Goal: Navigation & Orientation: Find specific page/section

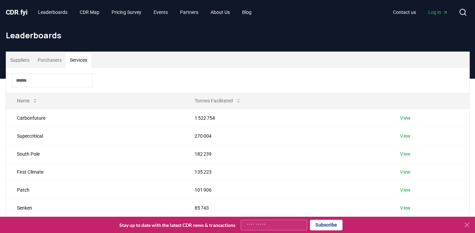
click at [73, 59] on button "Services" at bounding box center [78, 60] width 25 height 16
click at [48, 64] on button "Purchasers" at bounding box center [50, 60] width 32 height 16
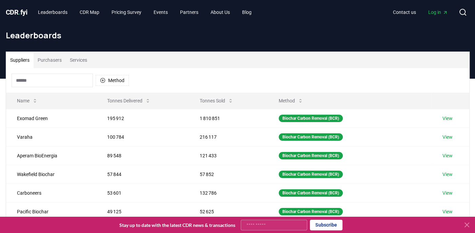
click at [17, 62] on button "Suppliers" at bounding box center [19, 60] width 27 height 16
click at [452, 118] on link "View" at bounding box center [447, 118] width 10 height 7
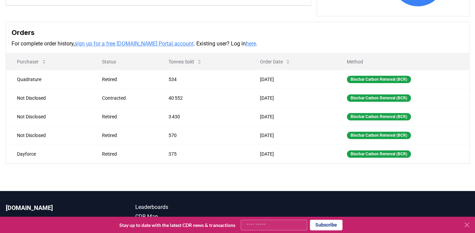
scroll to position [192, 0]
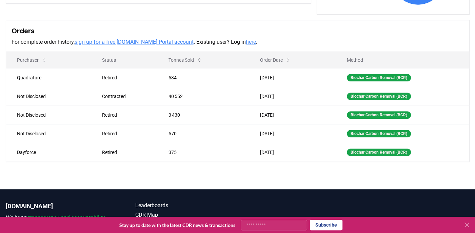
click at [468, 225] on icon at bounding box center [466, 225] width 8 height 8
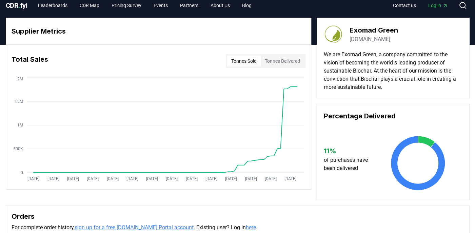
scroll to position [0, 0]
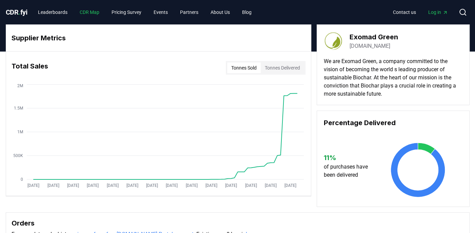
click at [89, 15] on link "CDR Map" at bounding box center [89, 12] width 30 height 12
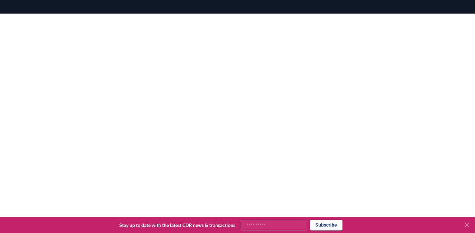
scroll to position [100, 0]
